Goal: Navigation & Orientation: Find specific page/section

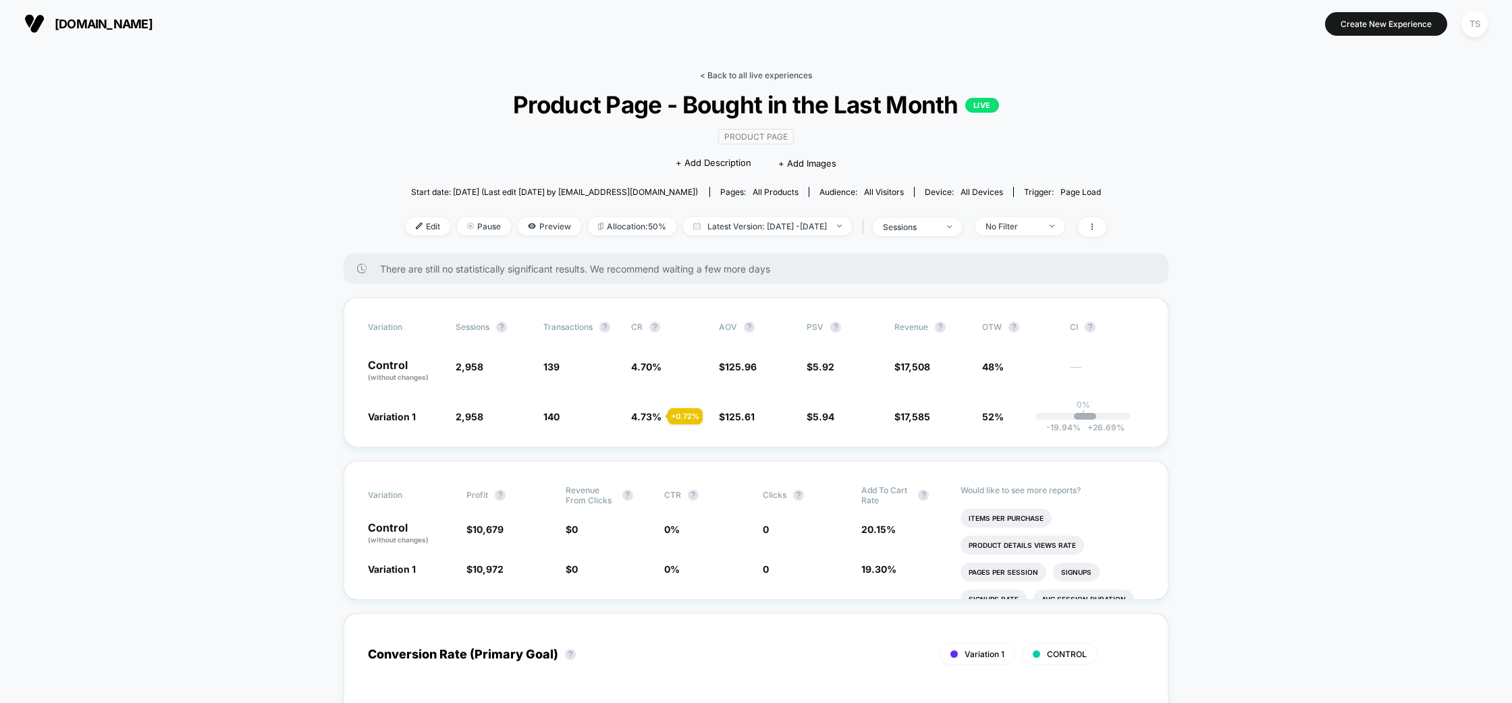
click at [739, 74] on link "< Back to all live experiences" at bounding box center [756, 75] width 112 height 10
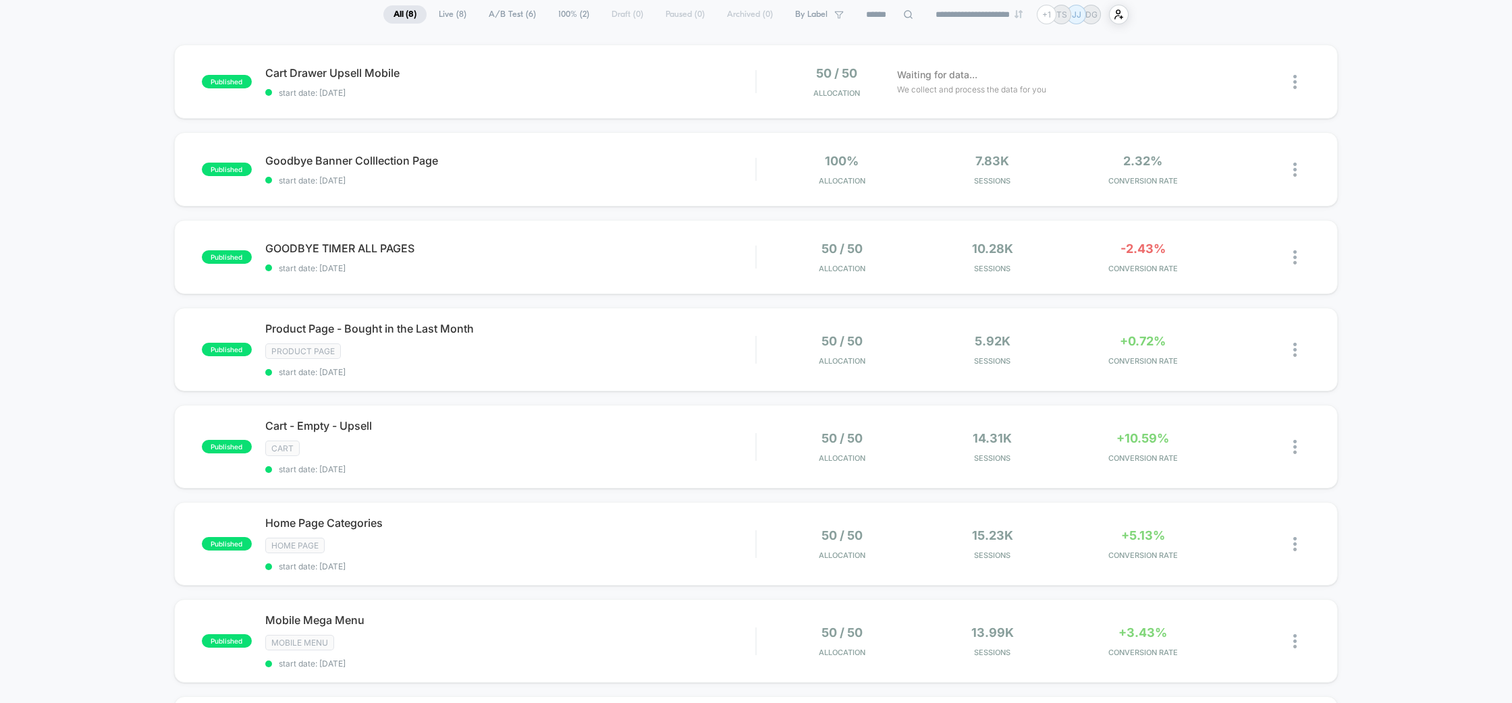
scroll to position [94, 0]
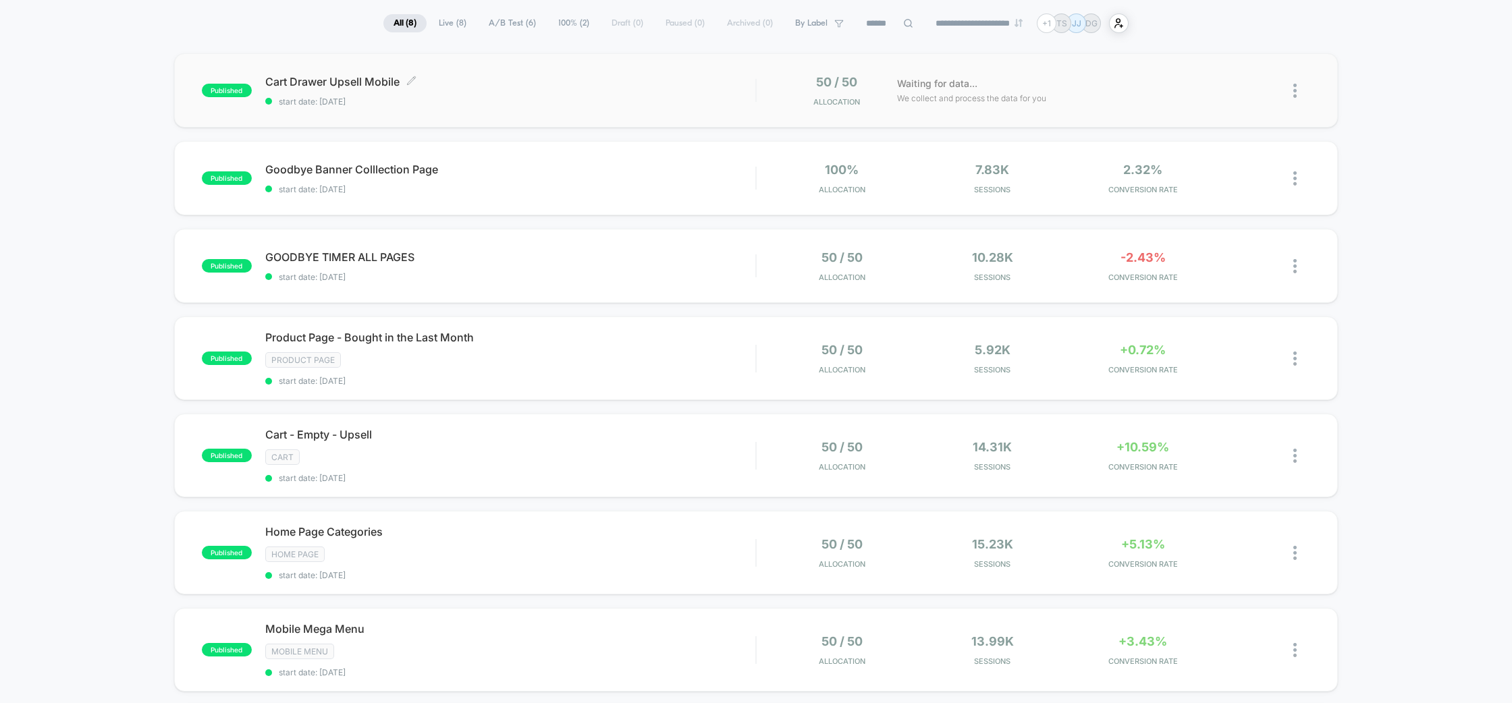
click at [462, 95] on div "Cart Drawer Upsell Mobile Click to edit experience details Click to edit experi…" at bounding box center [510, 91] width 491 height 32
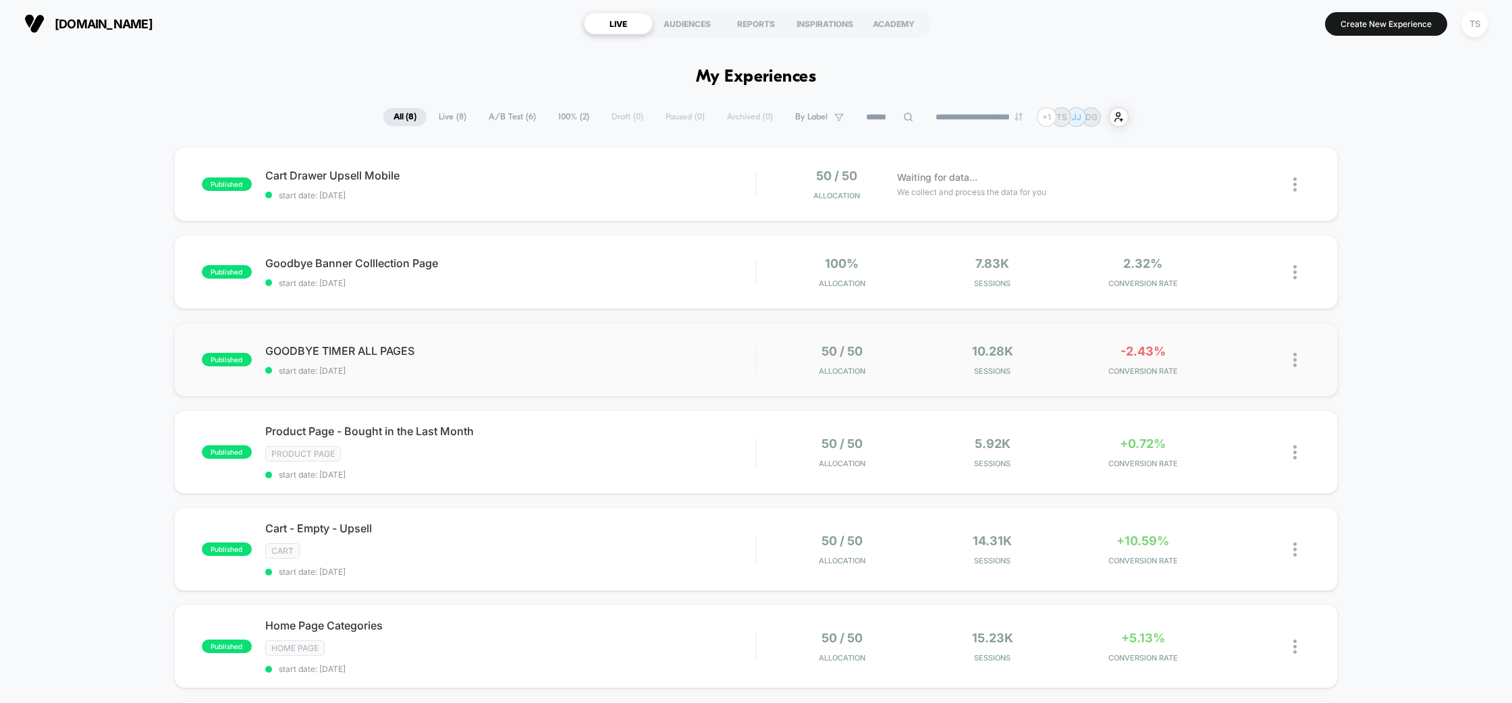
click at [626, 342] on div "published GOODBYE TIMER ALL PAGES start date: [DATE] 50 / 50 Allocation 10.28k …" at bounding box center [756, 360] width 1165 height 74
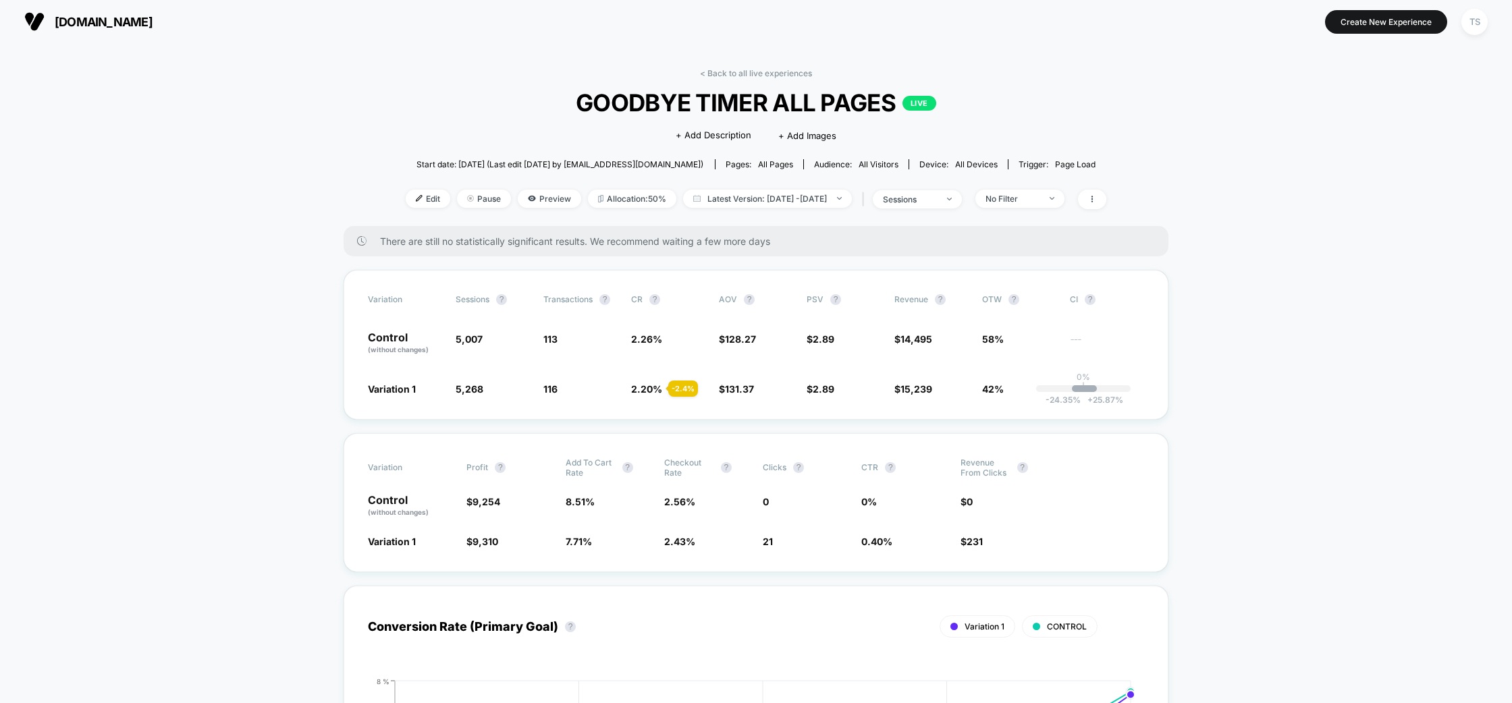
scroll to position [3, 0]
click at [90, 22] on span "[DOMAIN_NAME]" at bounding box center [104, 21] width 98 height 14
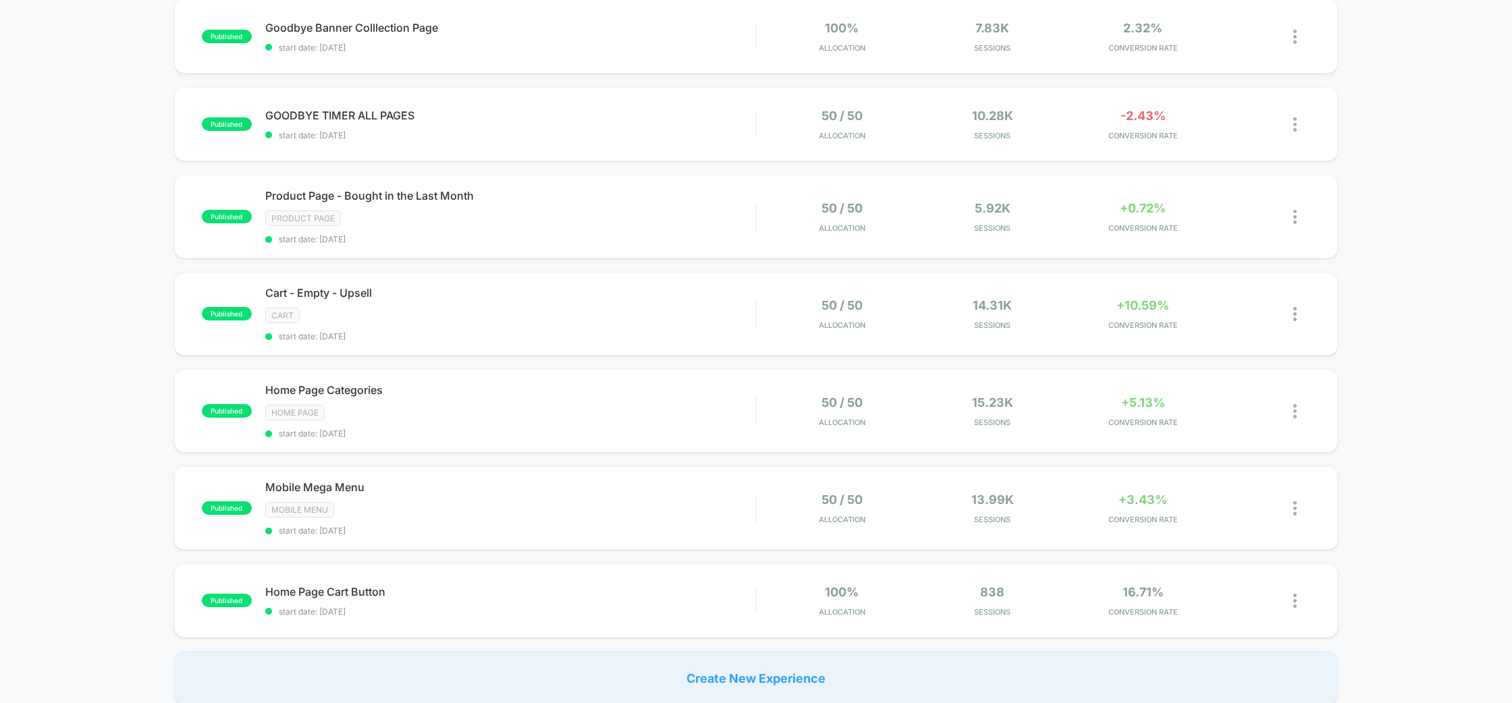
scroll to position [241, 0]
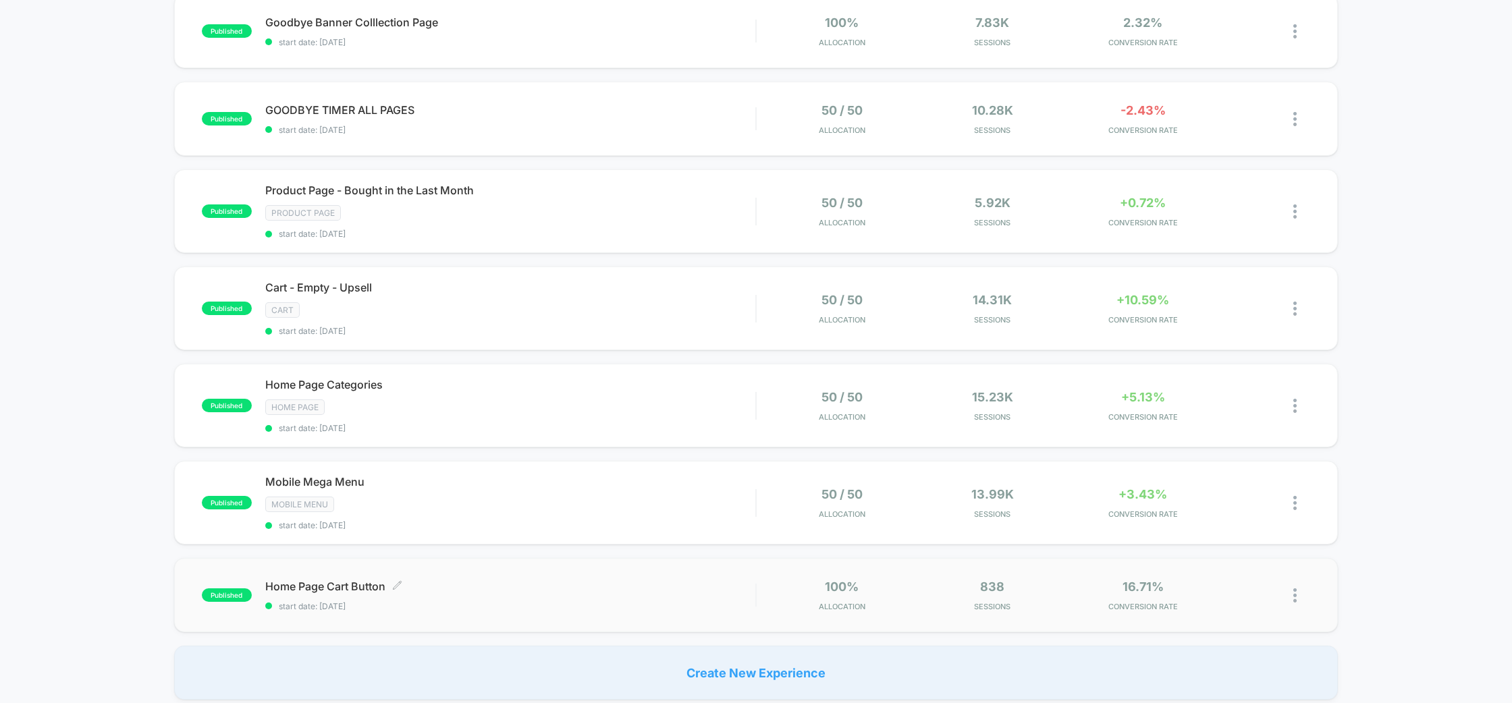
click at [651, 587] on span "Home Page Cart Button Click to edit experience details" at bounding box center [510, 587] width 491 height 14
